Goal: Information Seeking & Learning: Learn about a topic

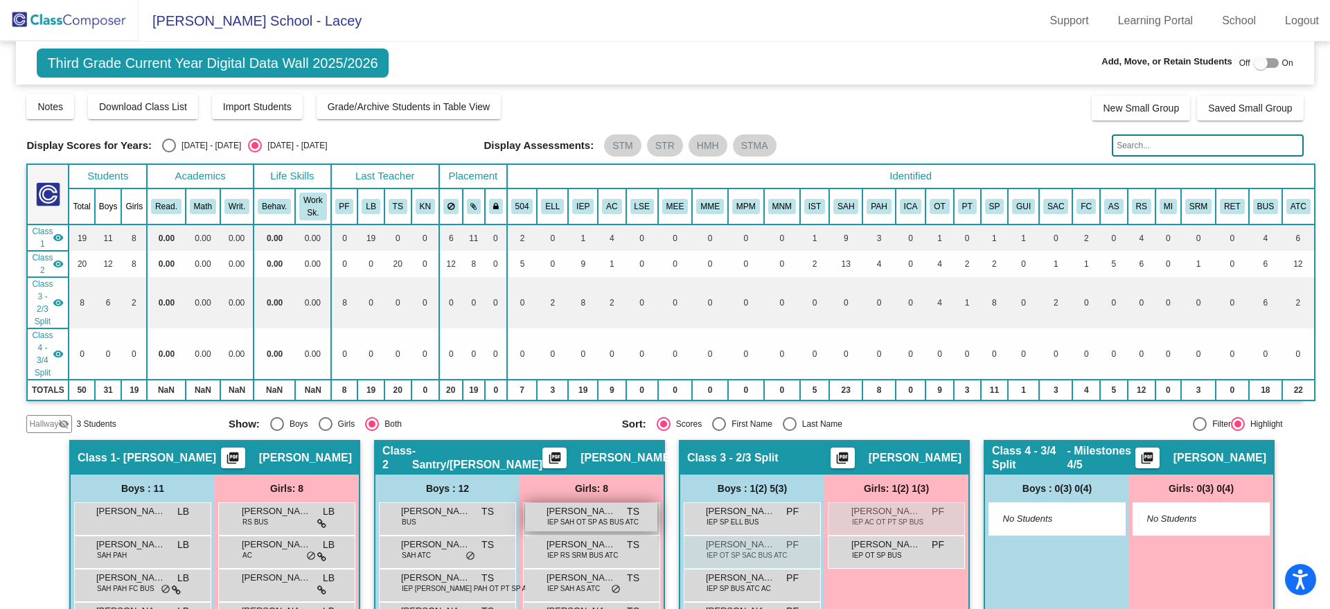
scroll to position [315, 0]
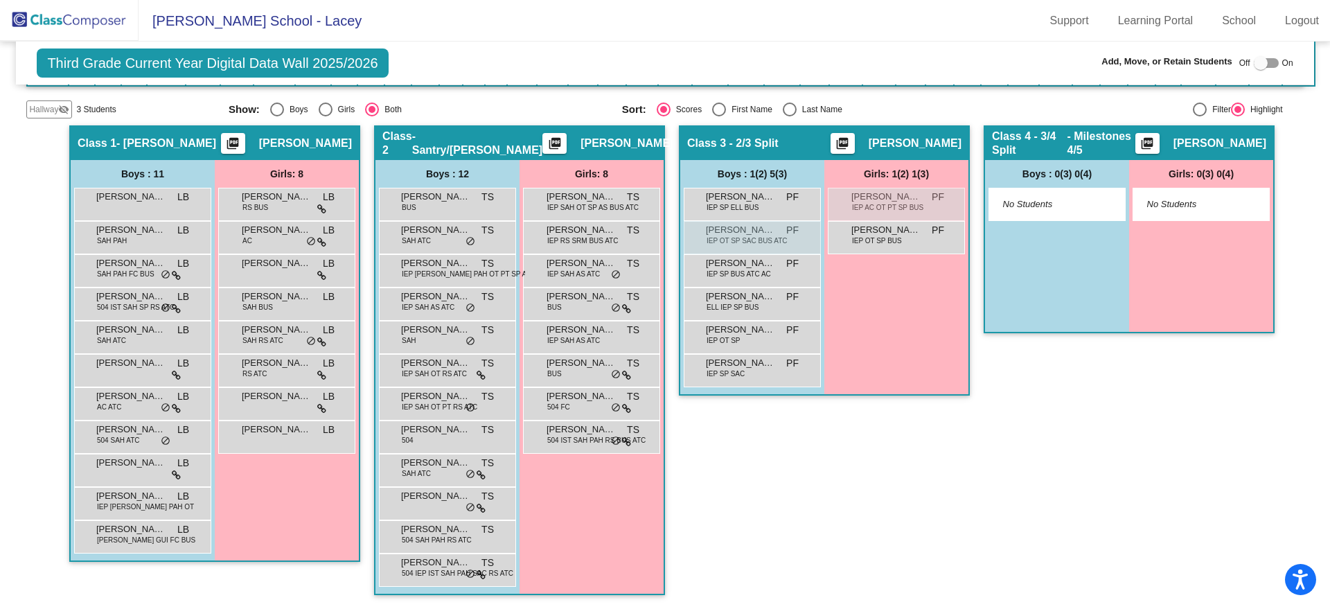
click at [105, 24] on img at bounding box center [69, 20] width 139 height 41
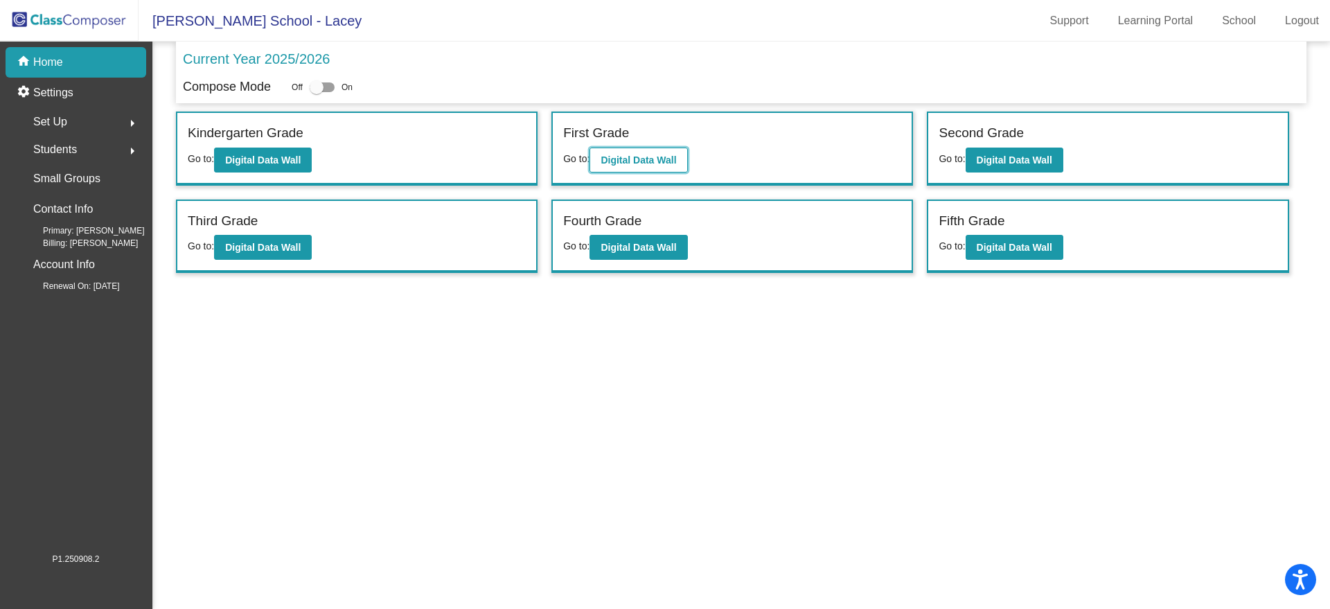
click at [668, 155] on b "Digital Data Wall" at bounding box center [639, 160] width 76 height 11
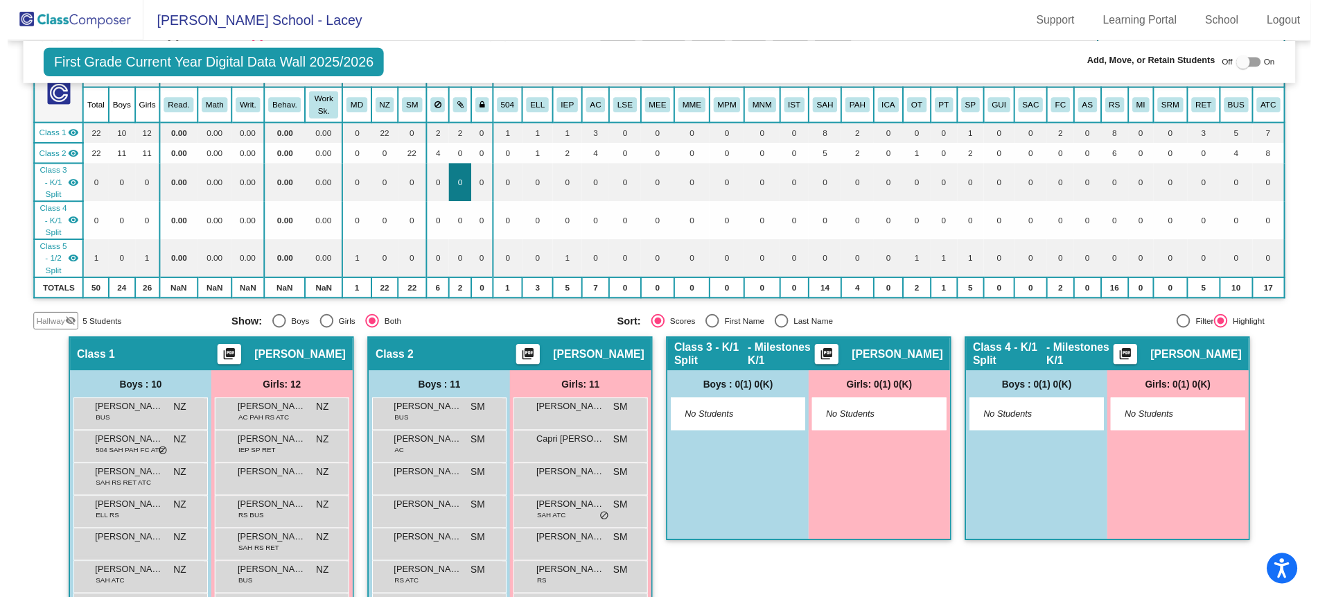
scroll to position [260, 0]
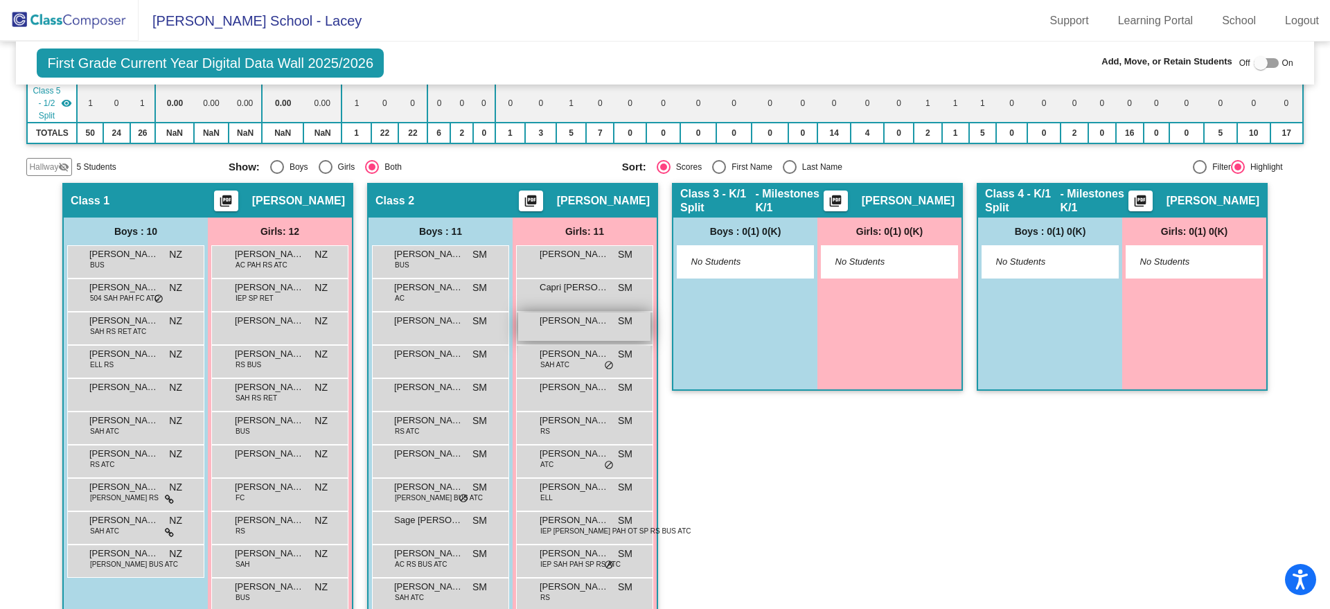
click at [565, 328] on span "[PERSON_NAME]" at bounding box center [574, 321] width 69 height 14
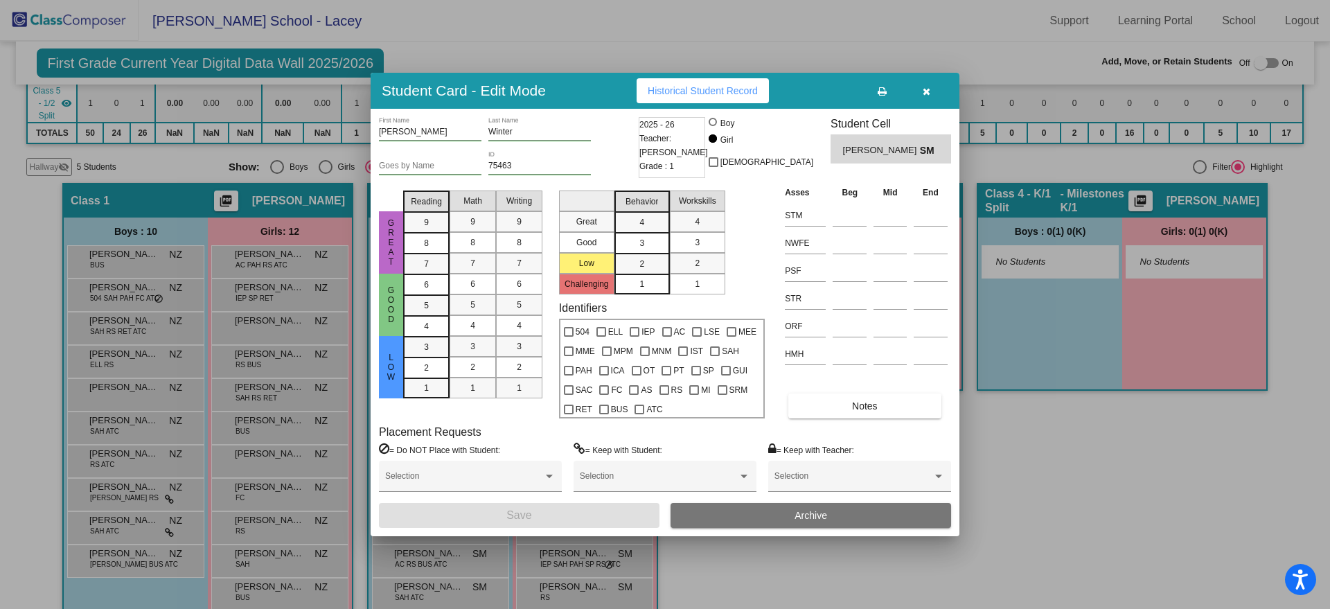
click at [692, 89] on span "Historical Student Record" at bounding box center [703, 90] width 110 height 11
click at [928, 90] on icon "button" at bounding box center [927, 92] width 8 height 10
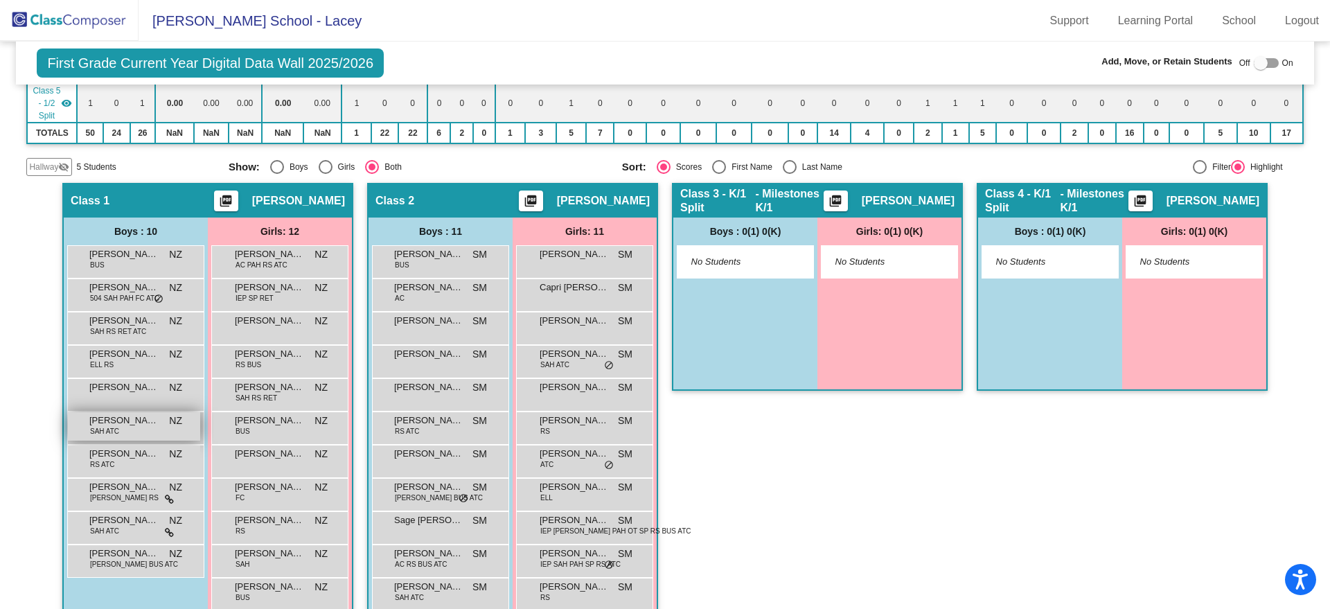
click at [137, 427] on span "[PERSON_NAME]" at bounding box center [123, 421] width 69 height 14
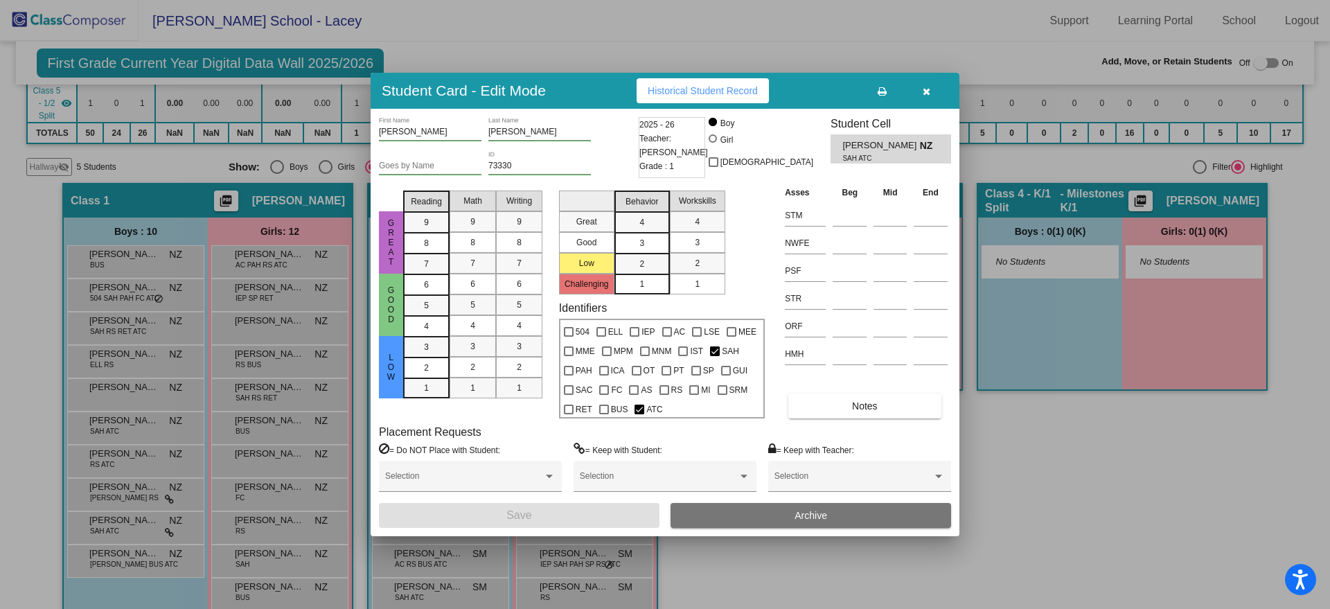
click at [930, 91] on button "button" at bounding box center [926, 90] width 44 height 25
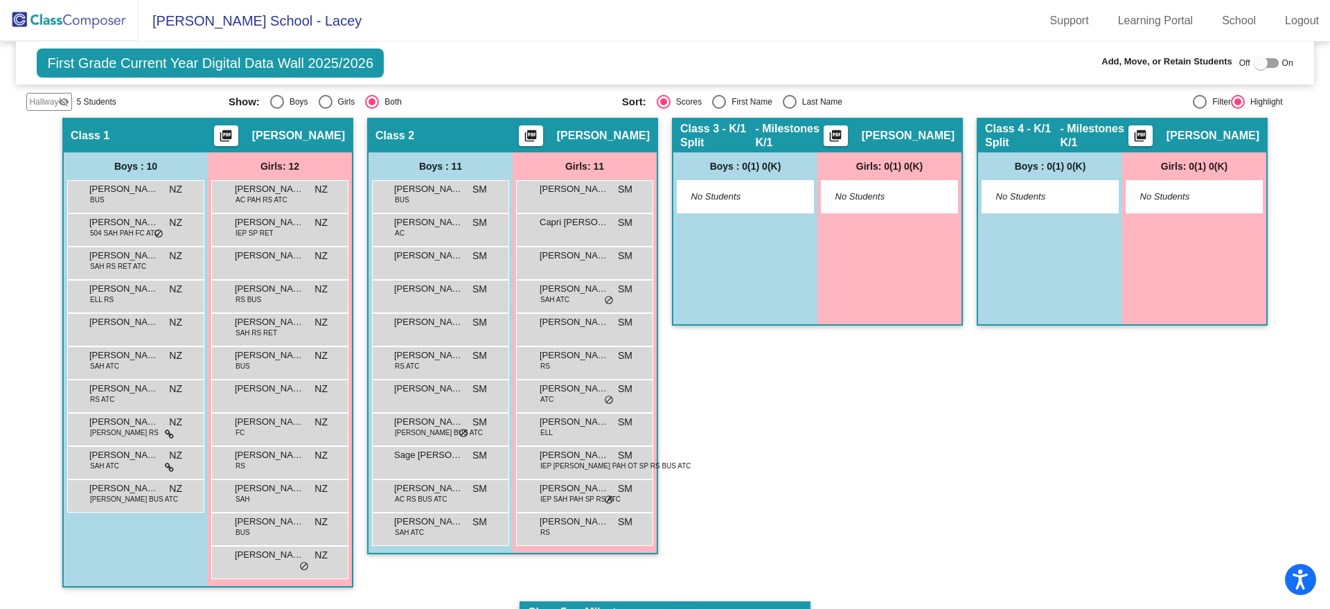
scroll to position [402, 0]
